Goal: Information Seeking & Learning: Learn about a topic

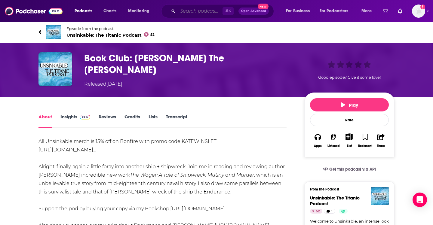
click at [195, 10] on input "Search podcasts, credits, & more..." at bounding box center [200, 11] width 45 height 10
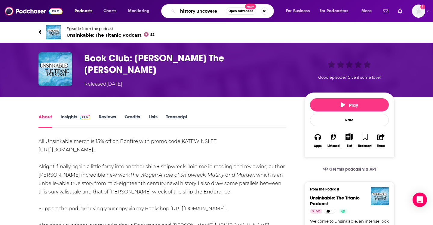
type input "history uncovered"
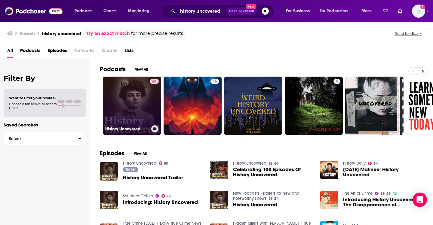
click at [130, 121] on link "60 History Uncovered" at bounding box center [132, 106] width 58 height 58
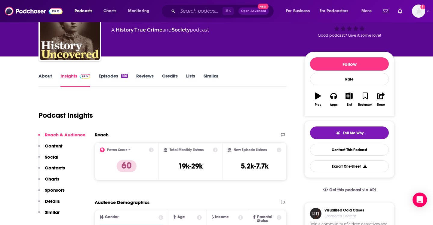
scroll to position [44, 0]
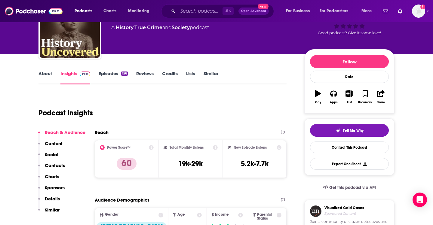
click at [103, 76] on link "Episodes 156" at bounding box center [113, 78] width 29 height 14
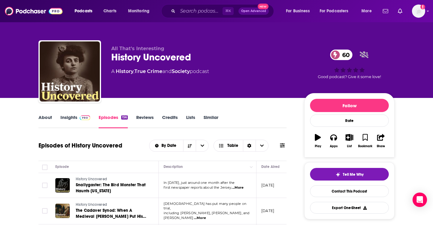
click at [75, 120] on link "Insights" at bounding box center [75, 122] width 30 height 14
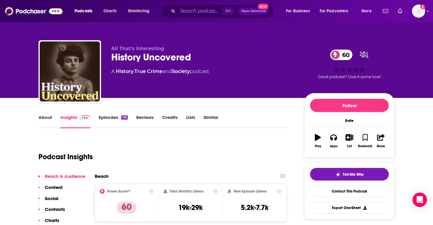
click at [111, 120] on link "Episodes 156" at bounding box center [113, 122] width 29 height 14
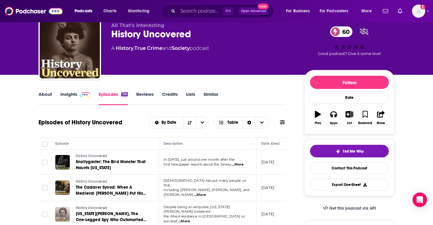
click at [151, 95] on link "Reviews" at bounding box center [144, 98] width 17 height 14
